Goal: Information Seeking & Learning: Compare options

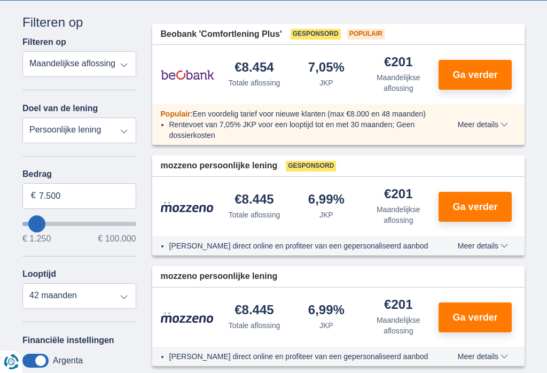
scroll to position [175, 0]
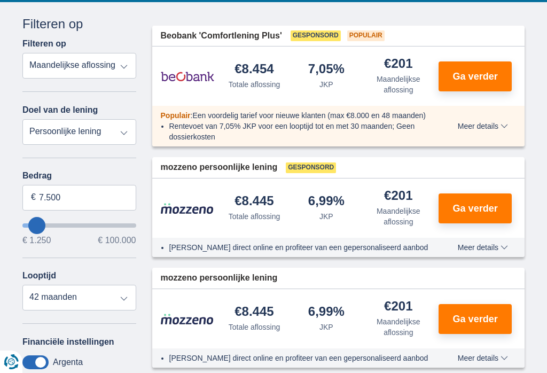
type input "14.250"
type input "14250"
type input "20.250"
type input "20250"
select select "120"
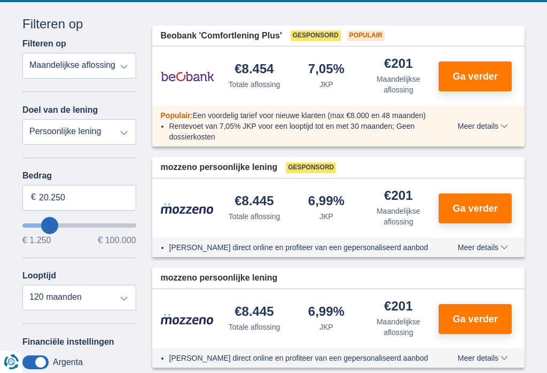
type input "24.250"
type input "24250"
type input "29.250"
type input "29250"
type input "34.250"
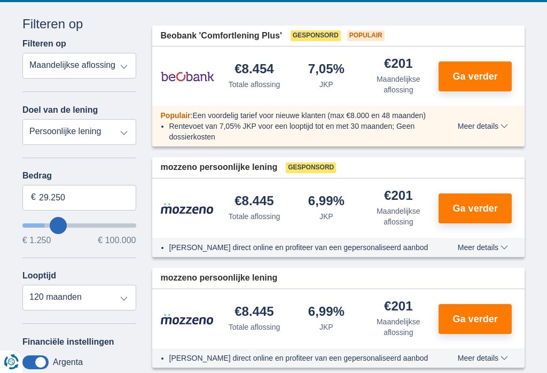
type input "34250"
type input "37.250"
type input "37250"
type input "41.250"
type input "41250"
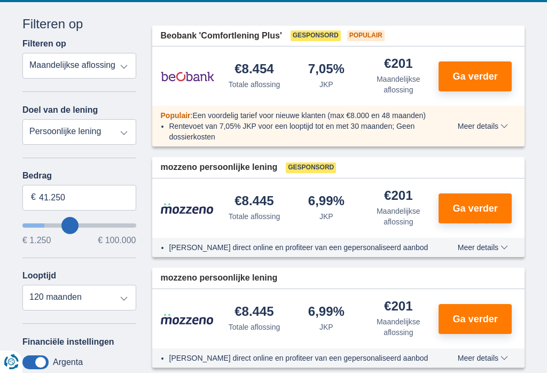
type input "48.250"
type input "48250"
type input "50.250"
type input "50250"
type input "52.250"
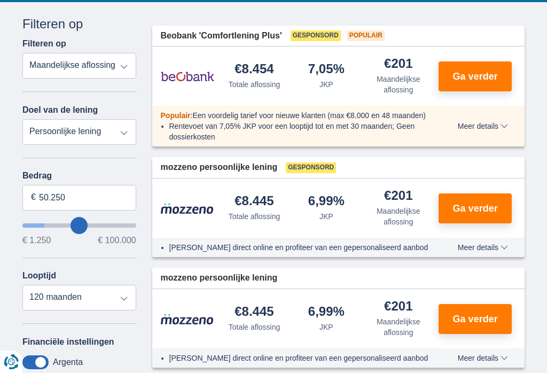
type input "52250"
type input "55.250"
type input "55250"
type input "57.250"
type input "57250"
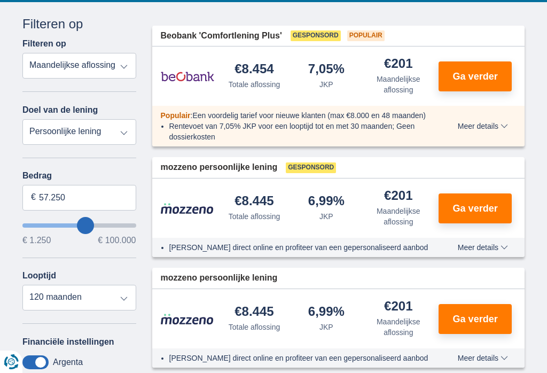
type input "59.250"
type input "59250"
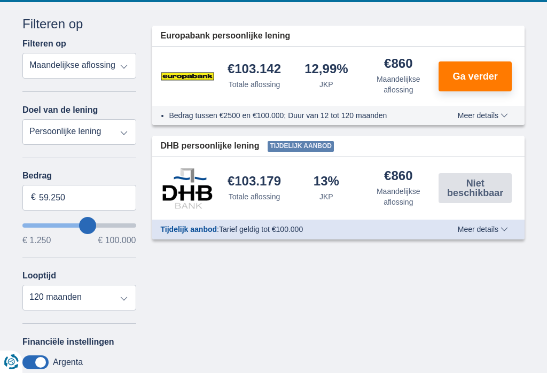
click at [88, 228] on input "wantToBorrow" at bounding box center [79, 225] width 114 height 4
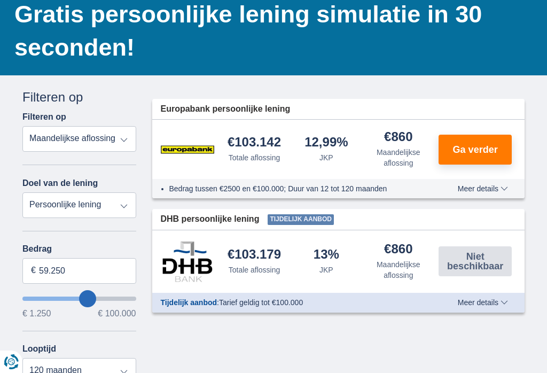
scroll to position [105, 0]
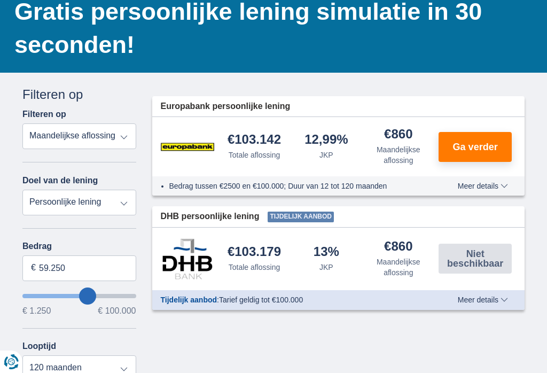
type input "57.250"
type input "57250"
type input "55.250"
type input "55250"
type input "54.250"
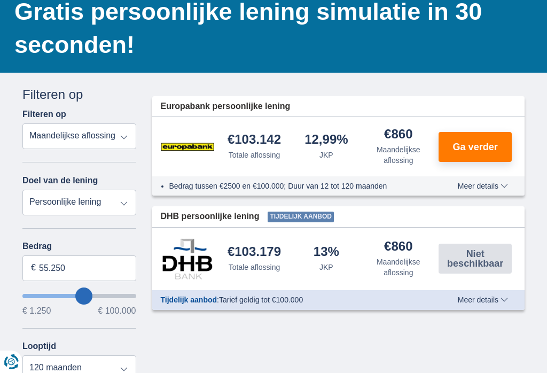
type input "54250"
type input "51.250"
type input "51250"
type input "50.250"
type input "50250"
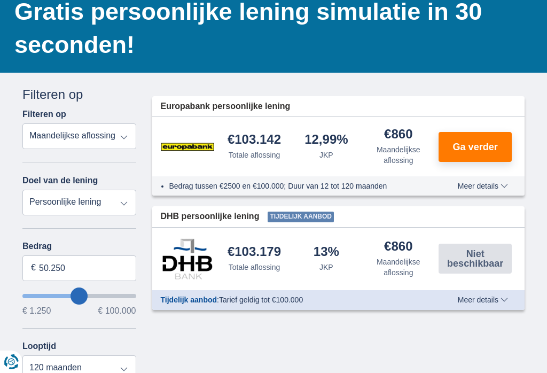
type input "49.250"
type input "49250"
type input "48.250"
type input "48250"
type input "46.250"
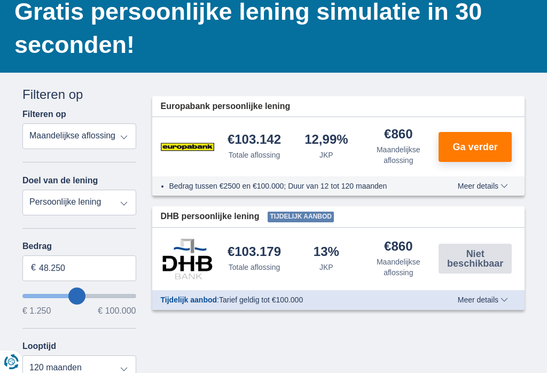
type input "46250"
type input "45.250"
type input "45250"
type input "44.250"
type input "44250"
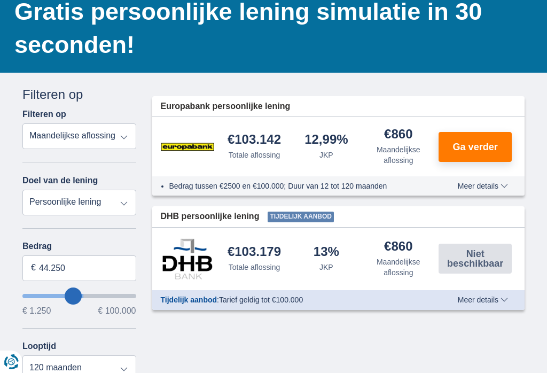
type input "43.250"
type input "43250"
type input "42.250"
type input "42250"
type input "41.250"
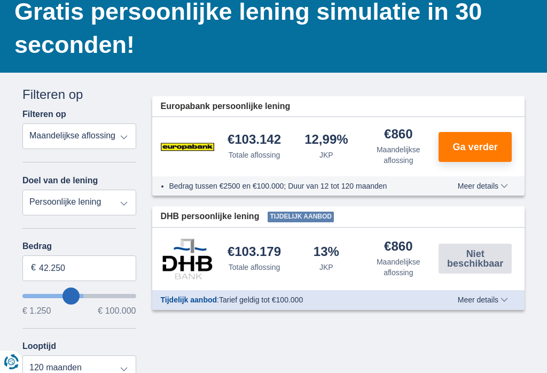
type input "41250"
type input "40.250"
type input "40250"
type input "39.250"
type input "39250"
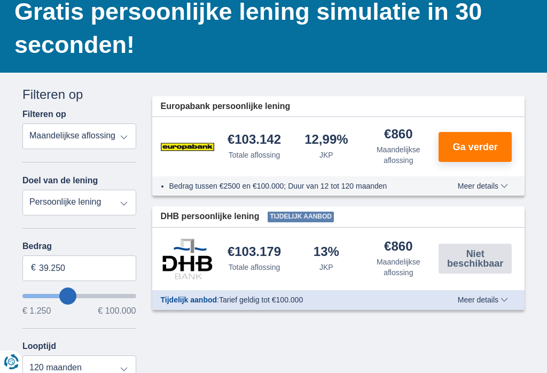
type input "38.250"
type input "38250"
type input "37.250"
type input "37250"
type input "36.250"
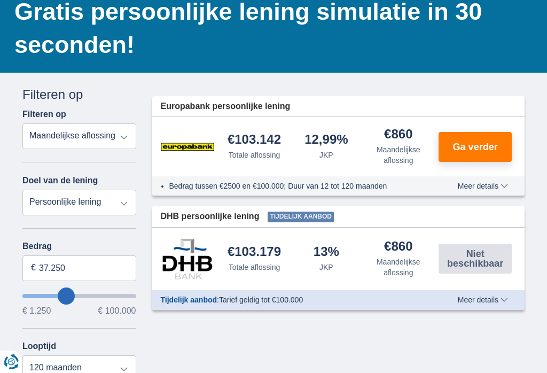
type input "36250"
type input "35.250"
type input "35250"
type input "34.250"
type input "34250"
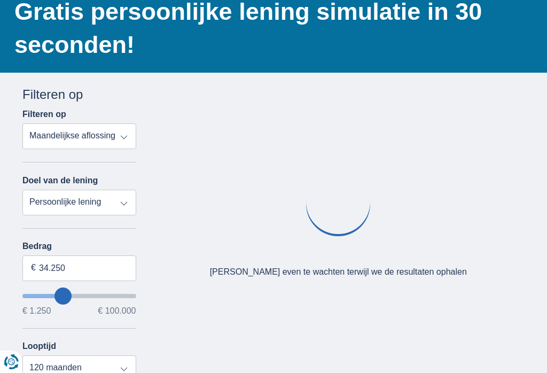
type input "33.250"
type input "33250"
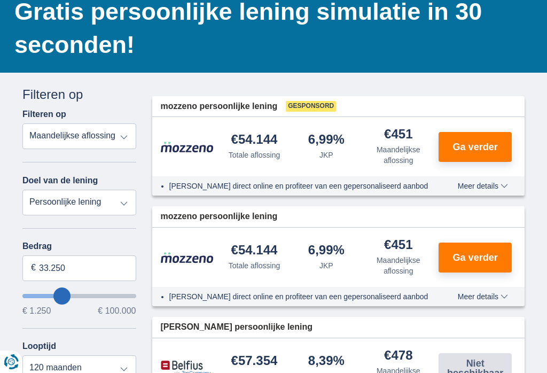
type input "32.250"
type input "32250"
type input "31.250"
type input "31250"
type input "30.250"
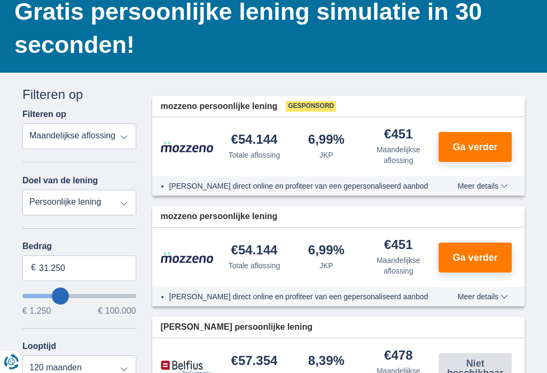
type input "30250"
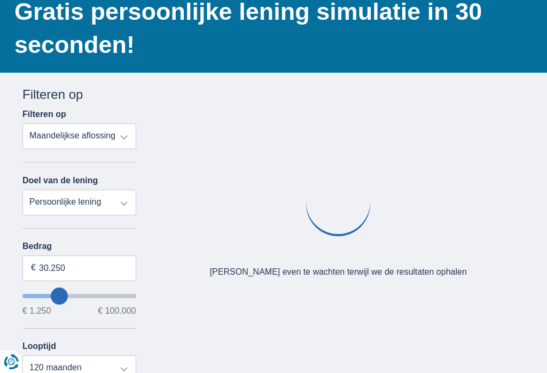
type input "29.250"
type input "29250"
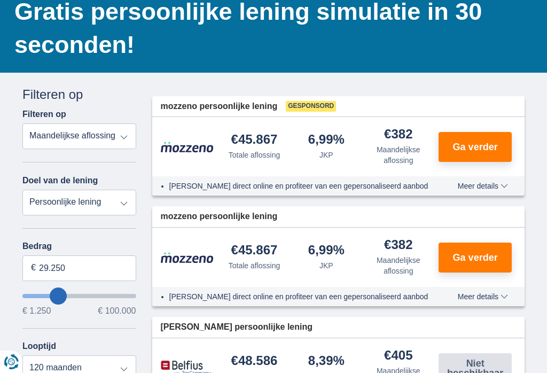
type input "31.250"
type input "31250"
type input "32.250"
type input "32250"
type input "33.250"
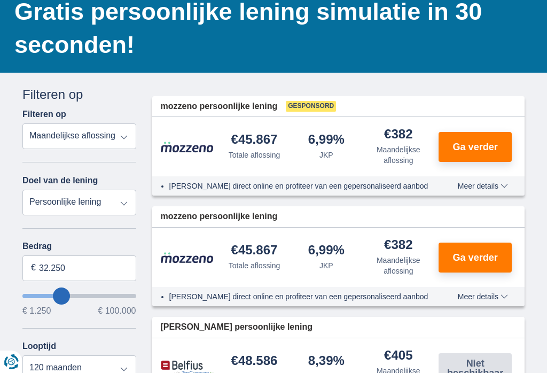
type input "33250"
type input "34.250"
type input "34250"
type input "33.250"
type input "33250"
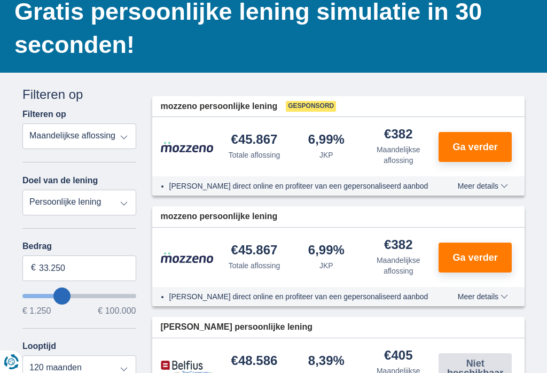
type input "34.250"
type input "34250"
type input "33.250"
type input "33250"
type input "32.250"
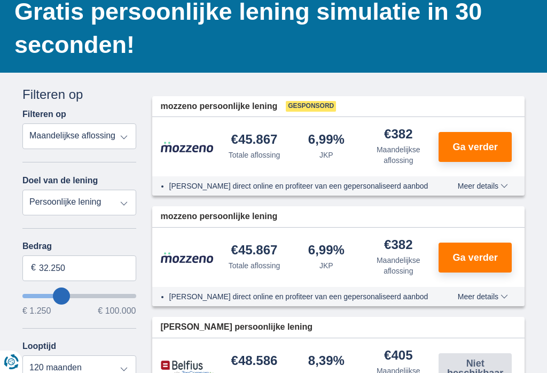
type input "32250"
type input "33.250"
type input "33250"
type input "32.250"
type input "32250"
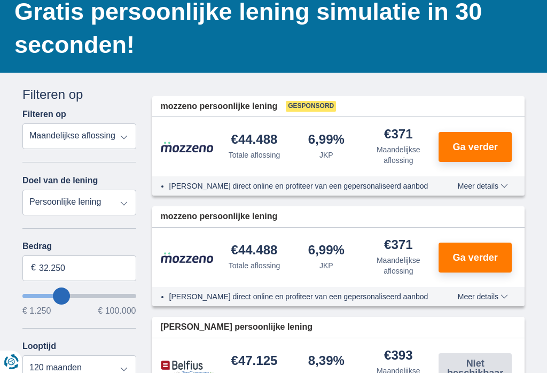
type input "31.250"
type input "31250"
type input "30.250"
type input "30250"
type input "29.250"
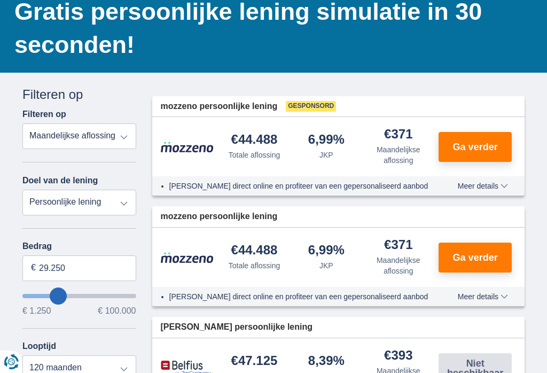
type input "29250"
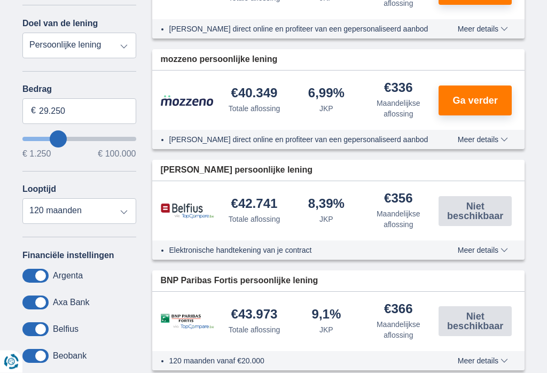
scroll to position [263, 0]
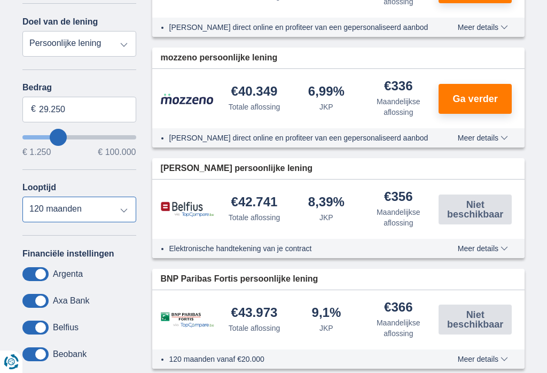
click at [123, 212] on select "12 maanden 18 maanden 24 maanden 30 maanden 36 maanden 42 maanden 48 maanden 60…" at bounding box center [79, 210] width 114 height 26
select select "60"
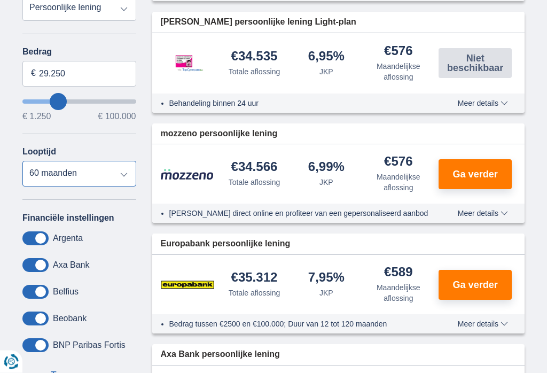
scroll to position [299, 0]
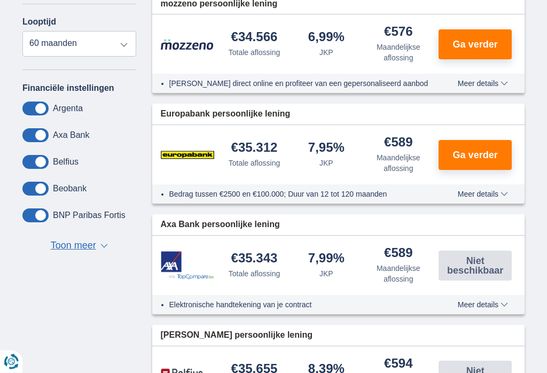
click at [90, 248] on span "Toon meer" at bounding box center [73, 246] width 45 height 14
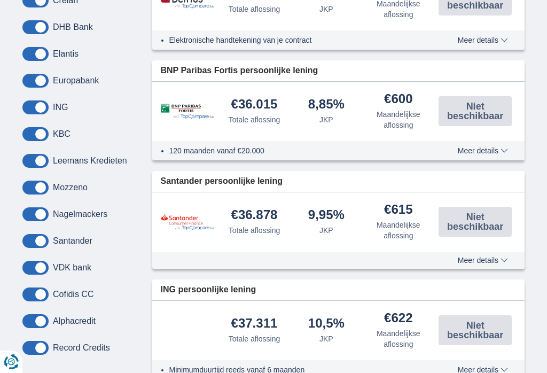
scroll to position [804, 0]
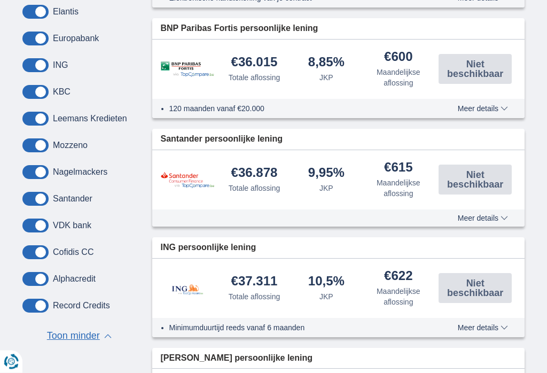
click at [75, 93] on div "KBC" at bounding box center [79, 92] width 114 height 14
click at [36, 99] on span at bounding box center [35, 92] width 26 height 14
click at [0, 0] on input "checkbox" at bounding box center [0, 0] width 0 height 0
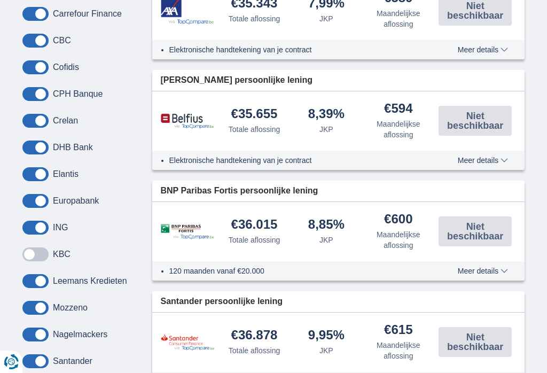
scroll to position [696, 0]
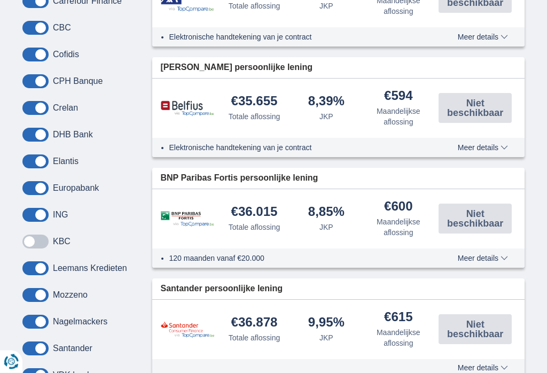
click at [42, 249] on span at bounding box center [35, 242] width 26 height 14
click at [0, 0] on input "checkbox" at bounding box center [0, 0] width 0 height 0
click at [34, 248] on span at bounding box center [35, 242] width 26 height 14
click at [0, 0] on input "checkbox" at bounding box center [0, 0] width 0 height 0
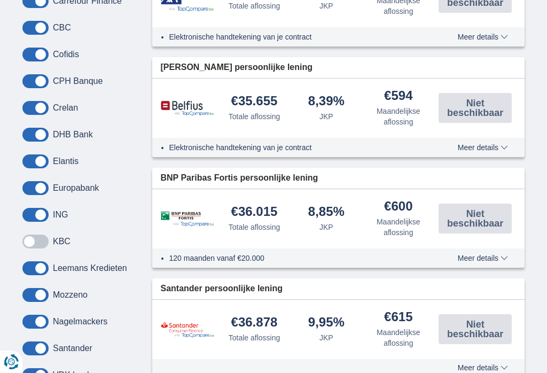
click at [41, 246] on span at bounding box center [35, 242] width 26 height 14
click at [0, 0] on input "checkbox" at bounding box center [0, 0] width 0 height 0
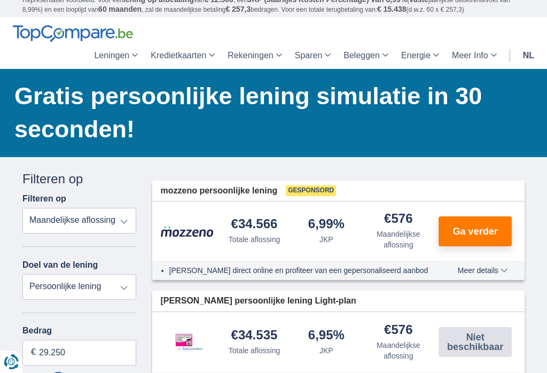
scroll to position [20, 0]
click at [107, 289] on select "Persoonlijke lening Auto Moto / fiets Mobilhome / caravan Renovatie Energie Sch…" at bounding box center [79, 288] width 114 height 26
select select "renovationLoan"
type input "15.000"
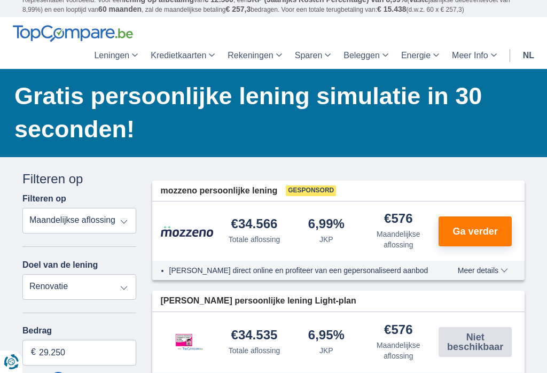
type input "15250"
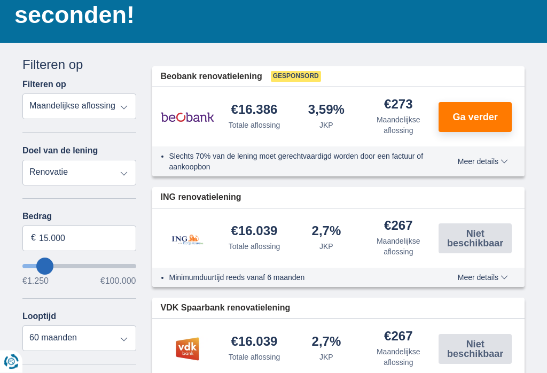
scroll to position [135, 0]
type input "21.250"
type input "21250"
select select "120"
type input "23.250"
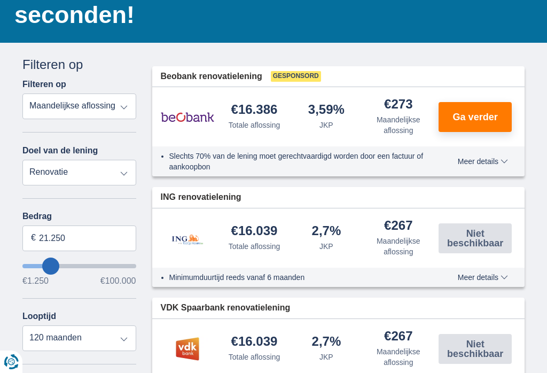
type input "23250"
type input "25.250"
type input "25250"
type input "26.250"
type input "26250"
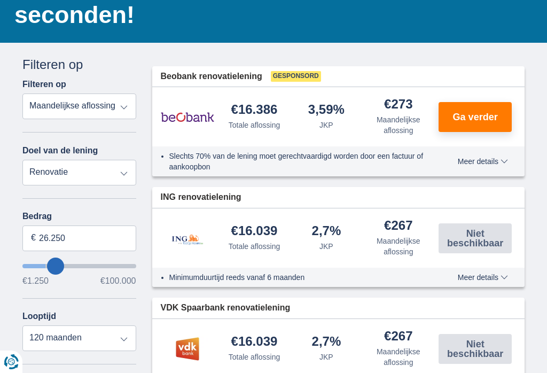
type input "27.250"
type input "27250"
type input "28.250"
type input "28250"
type input "29.250"
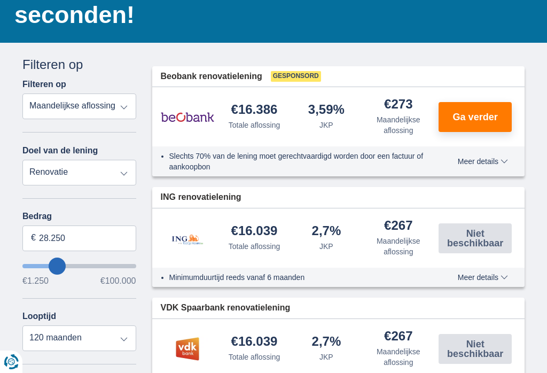
type input "29250"
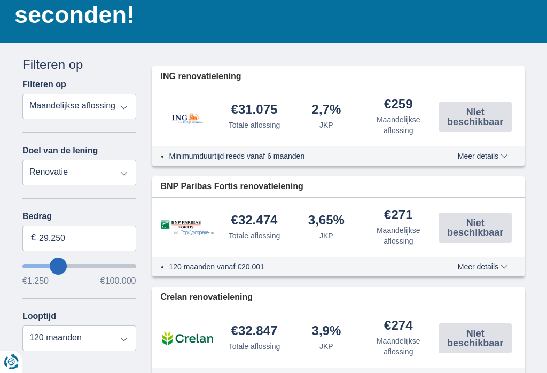
type input "32.250"
type input "32250"
type input "31.250"
type input "31250"
type input "30.250"
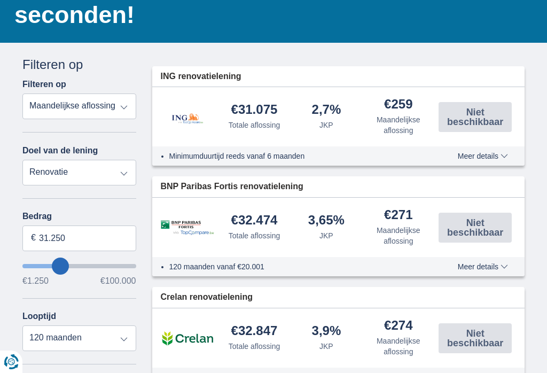
type input "30250"
type input "29.250"
type input "29250"
type input "28.250"
type input "28250"
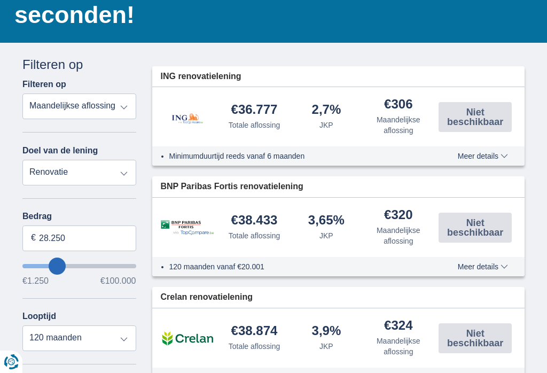
type input "29.250"
type input "29250"
type input "30.250"
type input "30250"
type input "31.250"
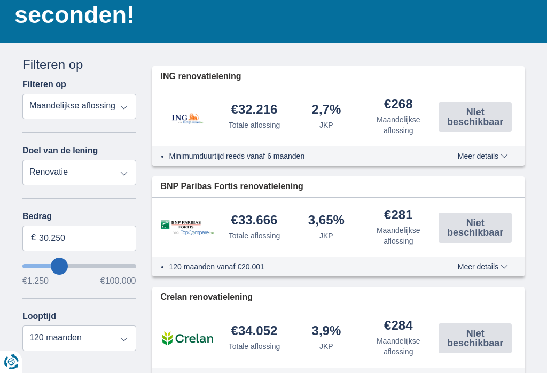
type input "31250"
type input "32.250"
type input "32250"
type input "31.250"
type input "31250"
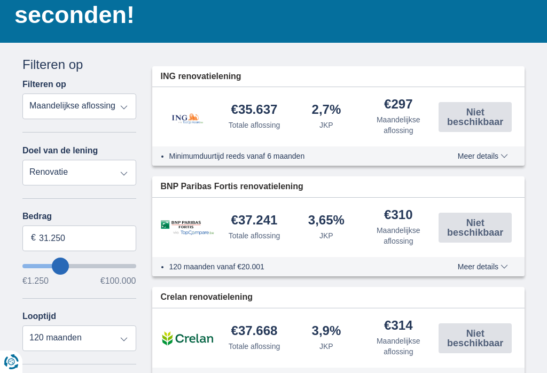
type input "30.250"
type input "30250"
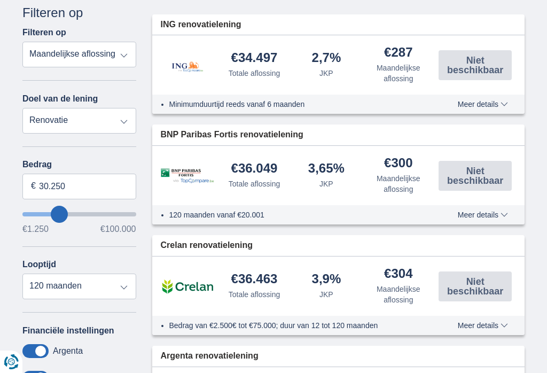
scroll to position [190, 0]
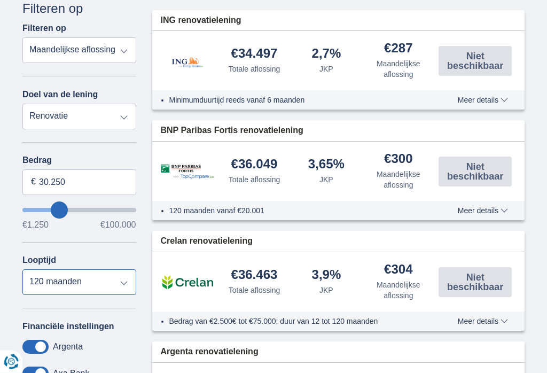
click at [118, 288] on select "12 maanden 18 maanden 24 maanden 30 maanden 36 maanden 42 maanden 48 maanden 60…" at bounding box center [79, 283] width 114 height 26
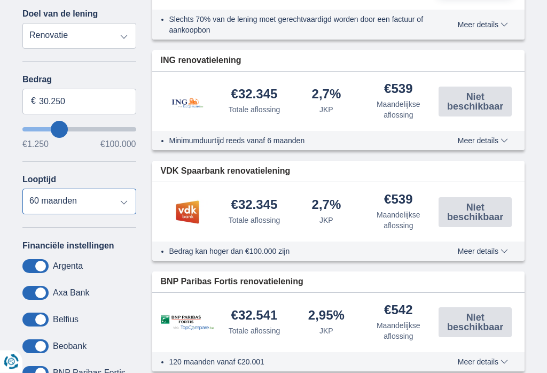
scroll to position [271, 0]
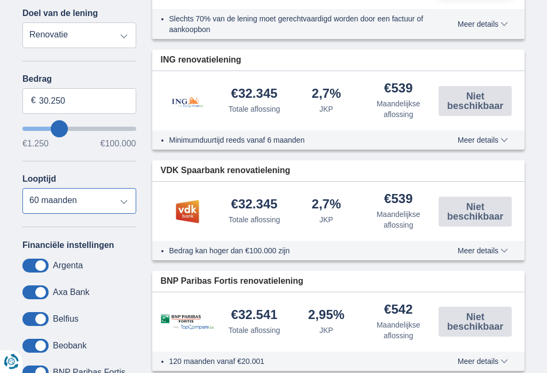
click at [126, 204] on select "12 maanden 18 maanden 24 maanden 30 maanden 36 maanden 42 maanden 48 maanden 60…" at bounding box center [79, 202] width 114 height 26
select select "48"
